Goal: Task Accomplishment & Management: Manage account settings

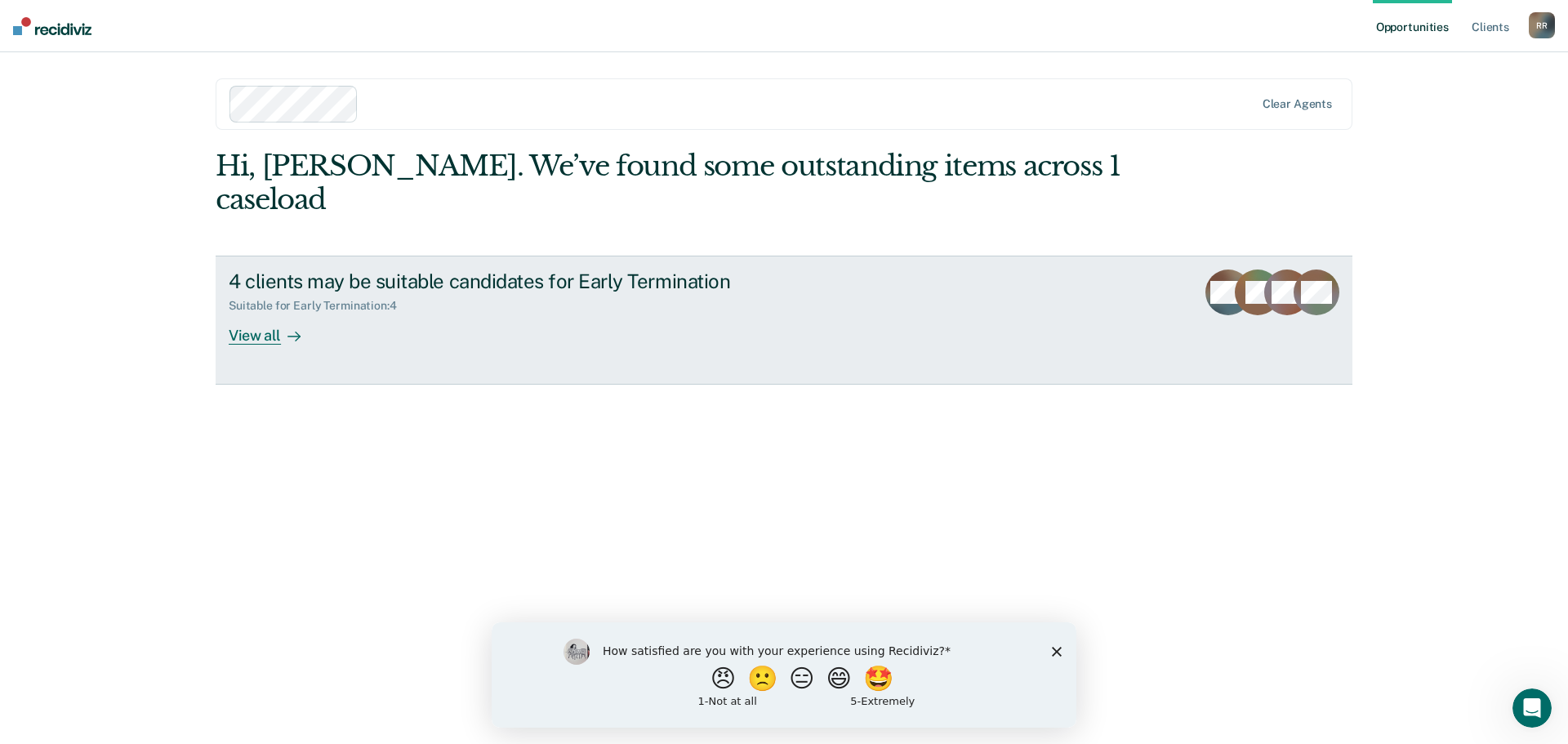
click at [278, 345] on div "View all" at bounding box center [275, 328] width 91 height 32
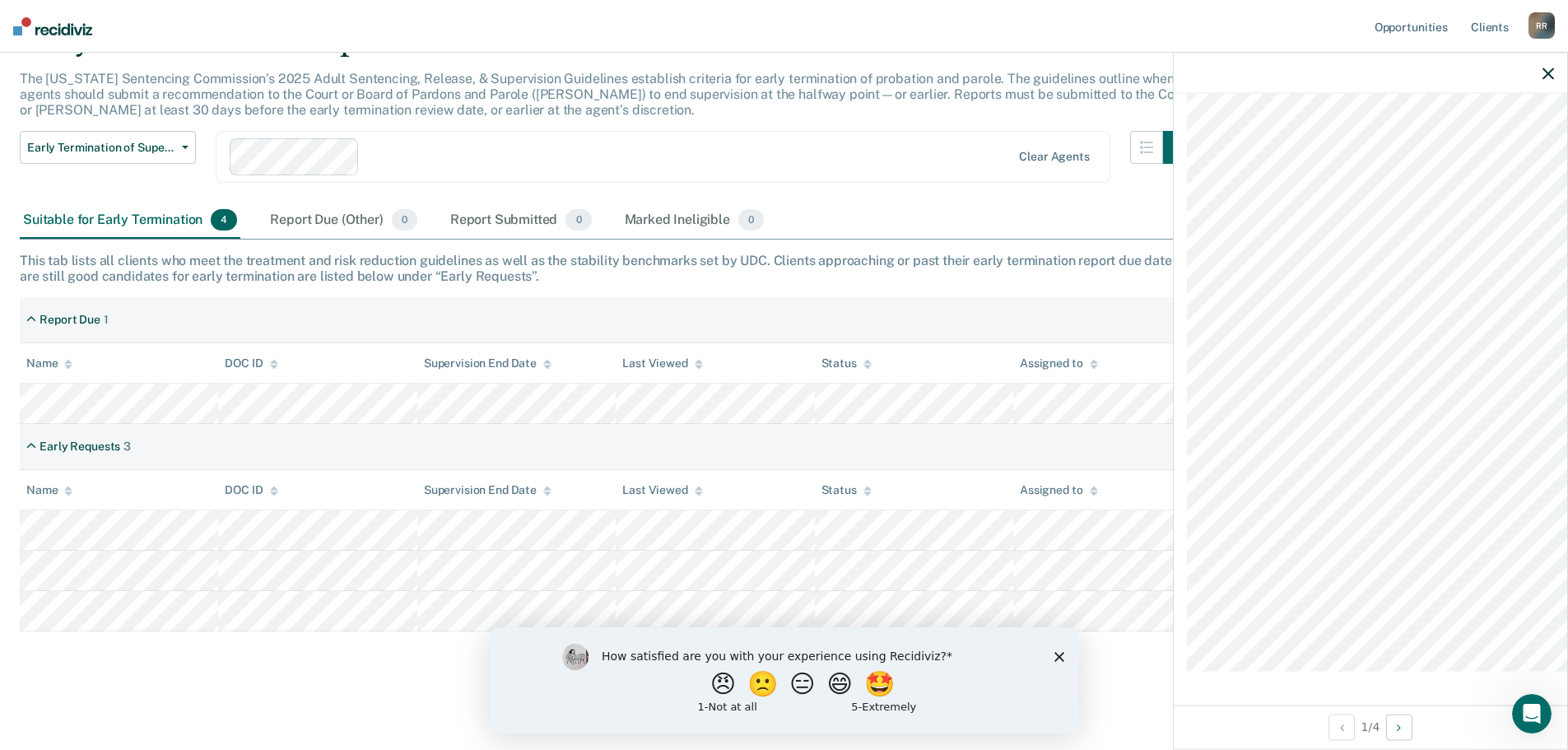
scroll to position [1393, 0]
click at [1544, 79] on icon "button" at bounding box center [1548, 73] width 12 height 12
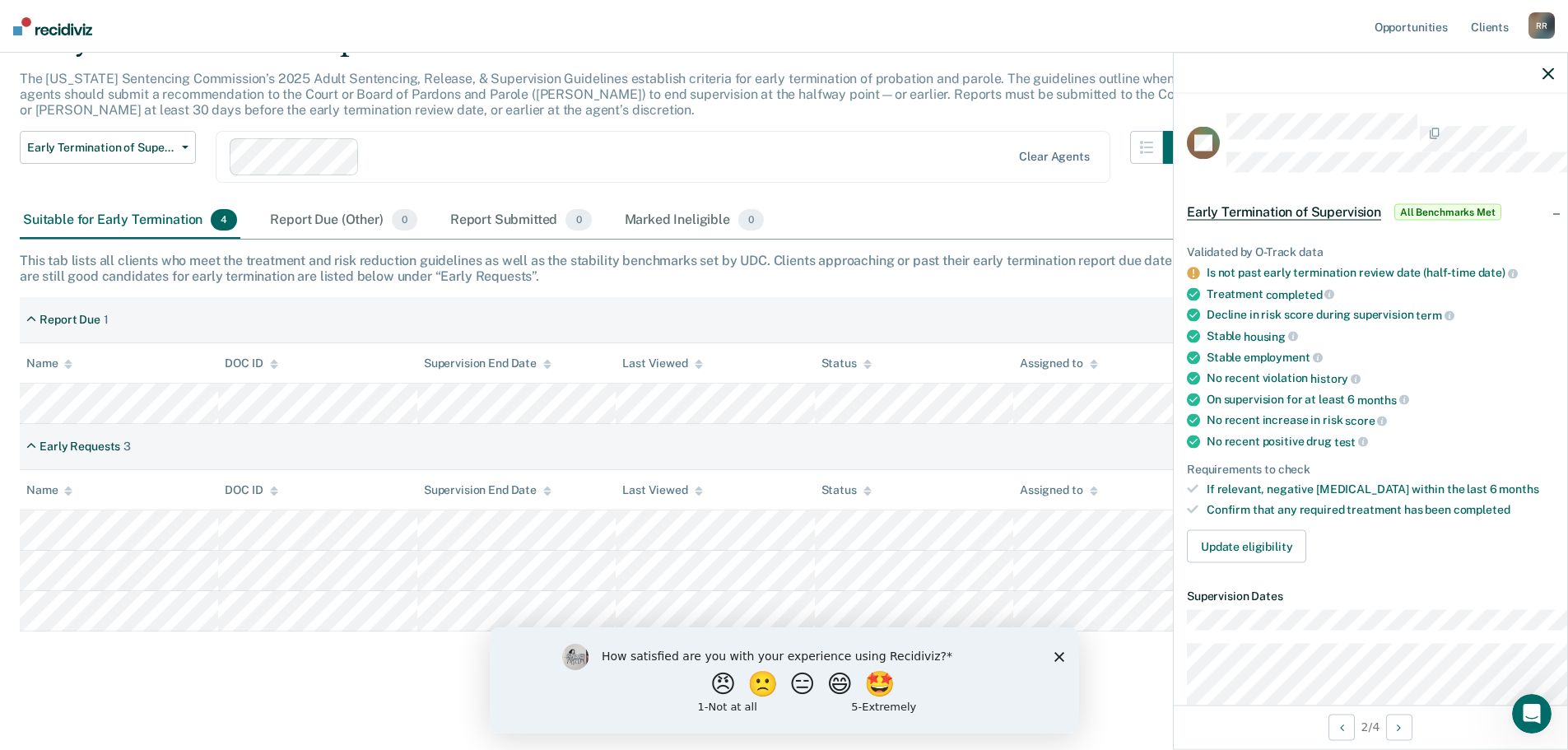
click at [1542, 79] on icon "button" at bounding box center [1548, 73] width 12 height 12
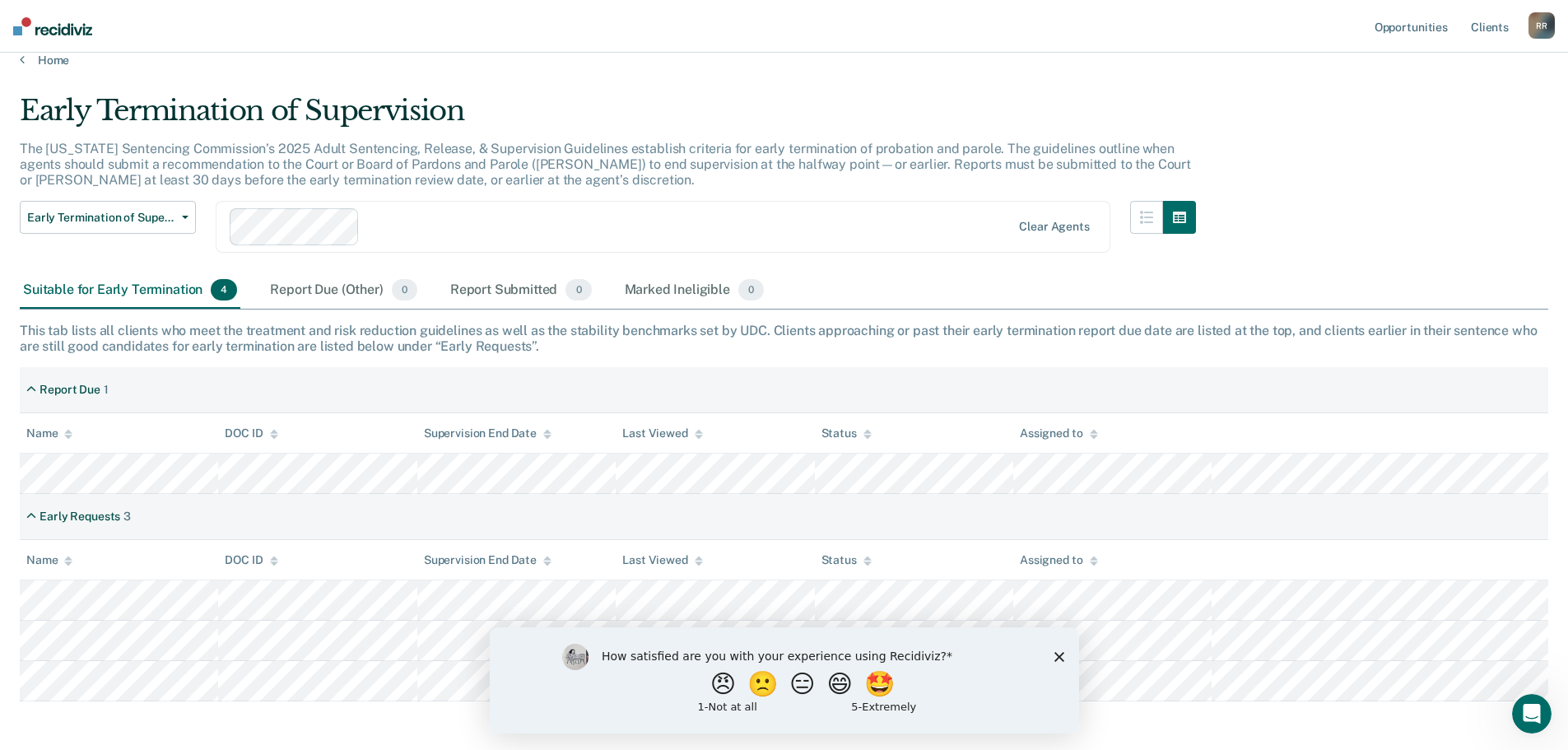
scroll to position [0, 0]
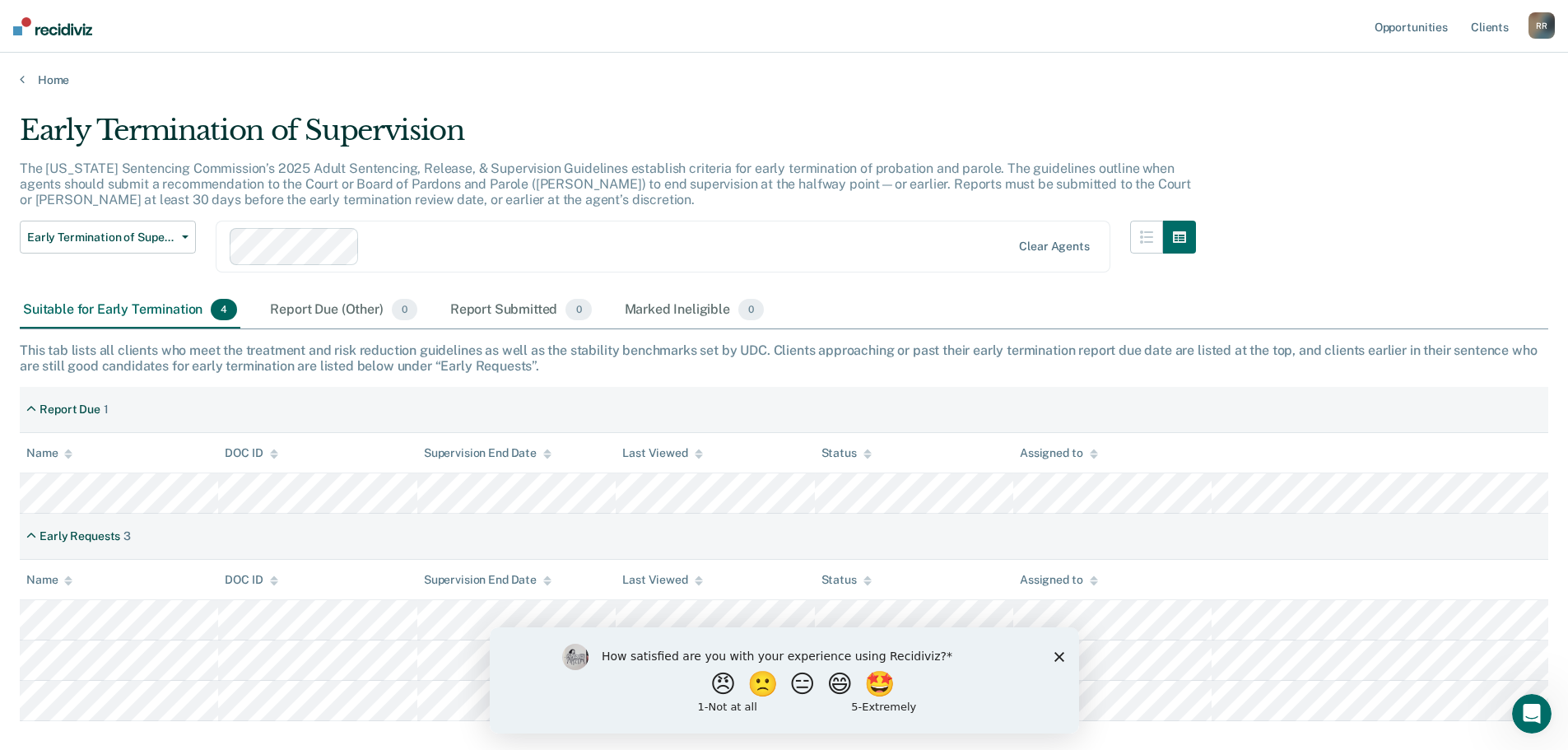
click at [1528, 37] on div "R R" at bounding box center [1541, 25] width 27 height 27
click at [1459, 115] on link "Log Out" at bounding box center [1475, 108] width 132 height 14
